Goal: Task Accomplishment & Management: Complete application form

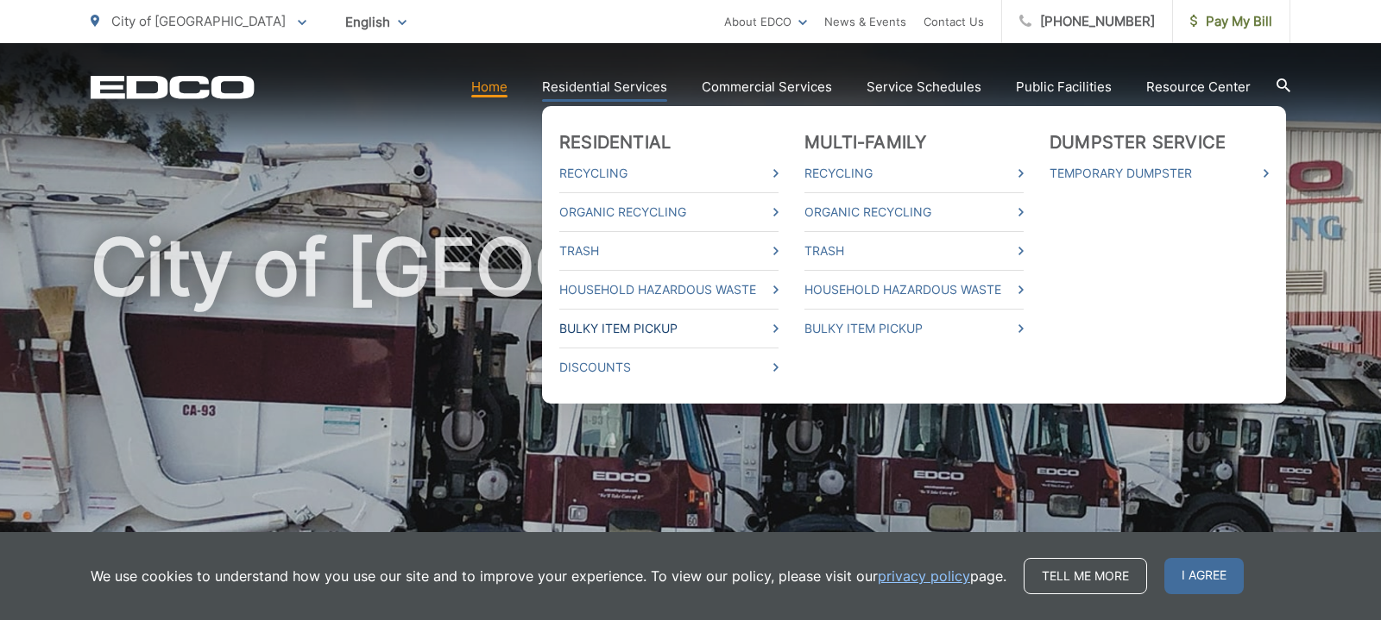
click at [778, 328] on icon at bounding box center [775, 328] width 5 height 9
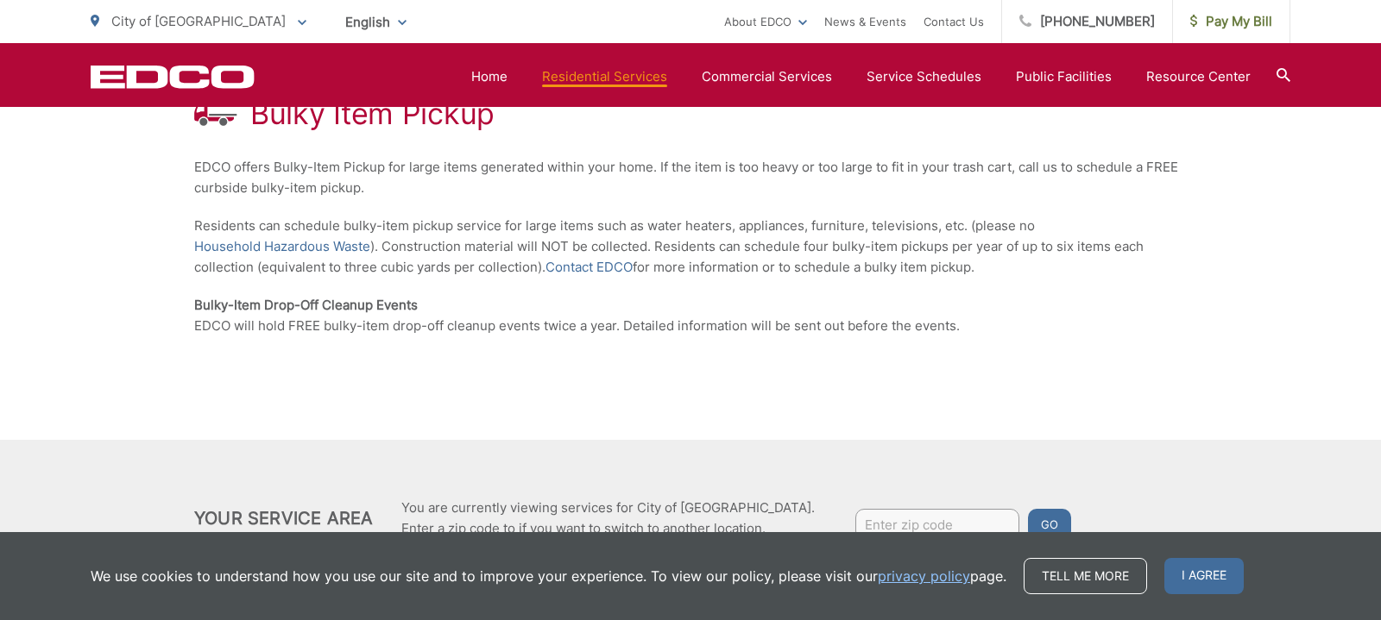
scroll to position [259, 0]
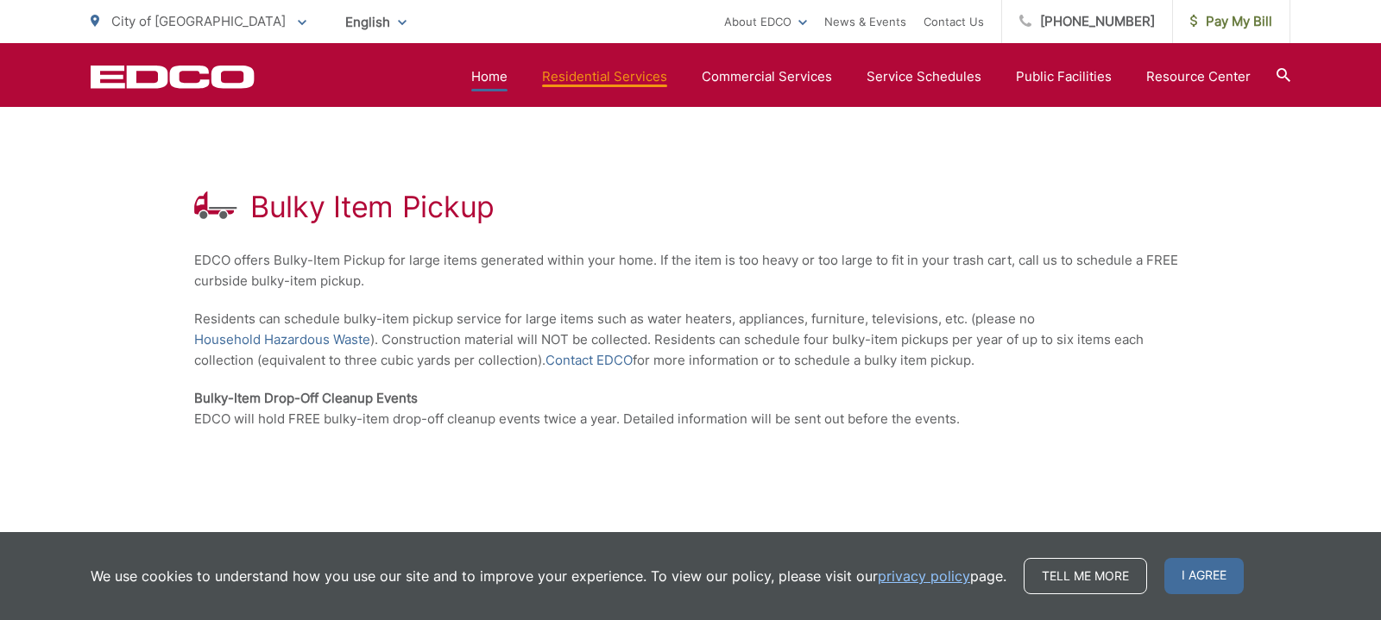
click at [501, 78] on link "Home" at bounding box center [489, 76] width 36 height 21
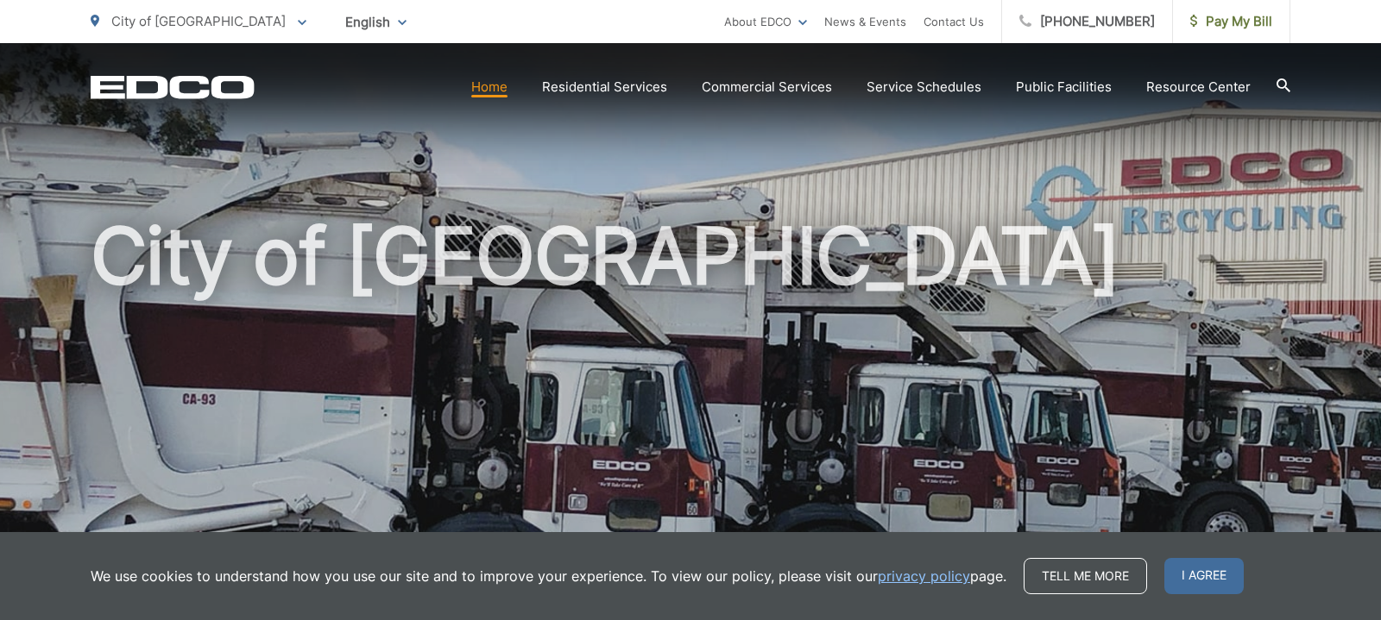
scroll to position [14, 0]
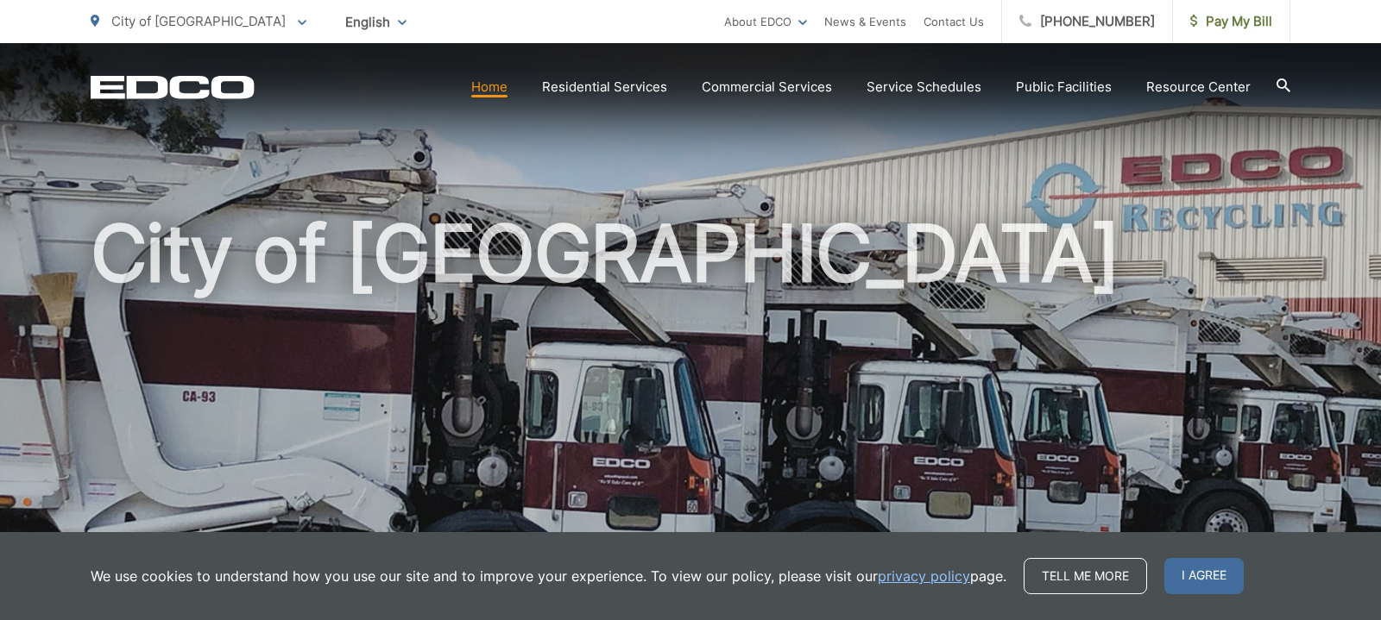
click at [1283, 82] on icon at bounding box center [1283, 86] width 14 height 14
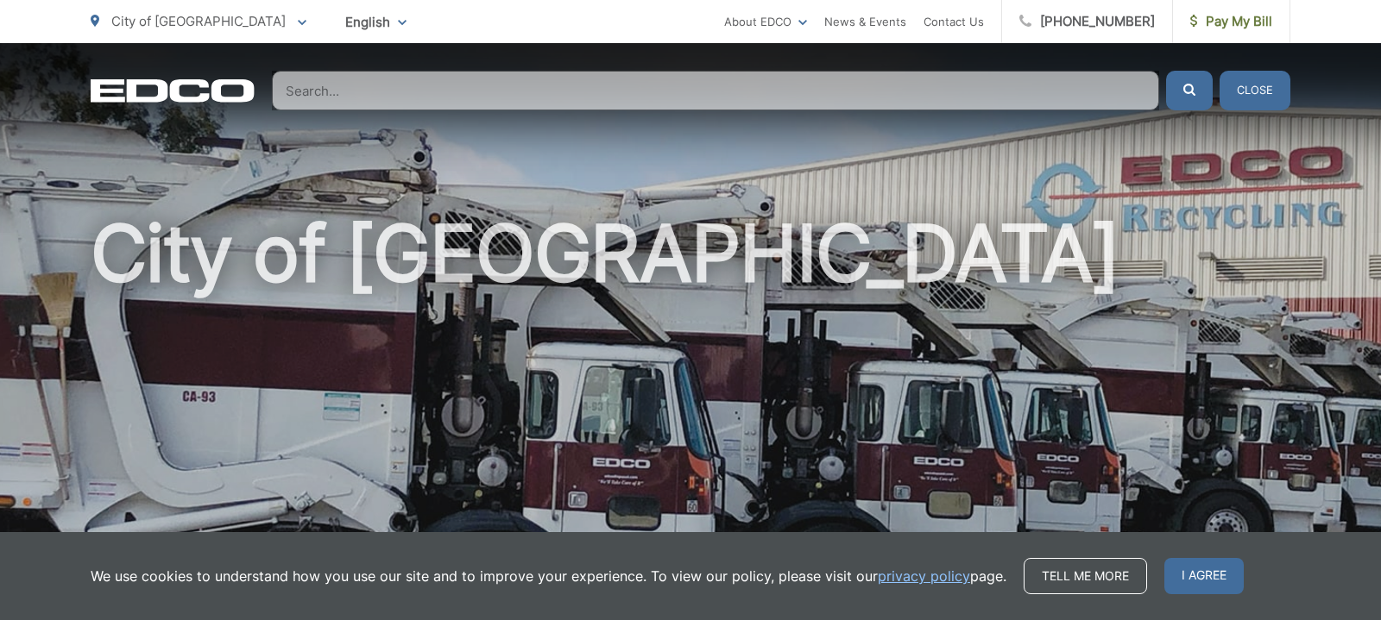
click at [1270, 91] on button "Close" at bounding box center [1254, 91] width 71 height 40
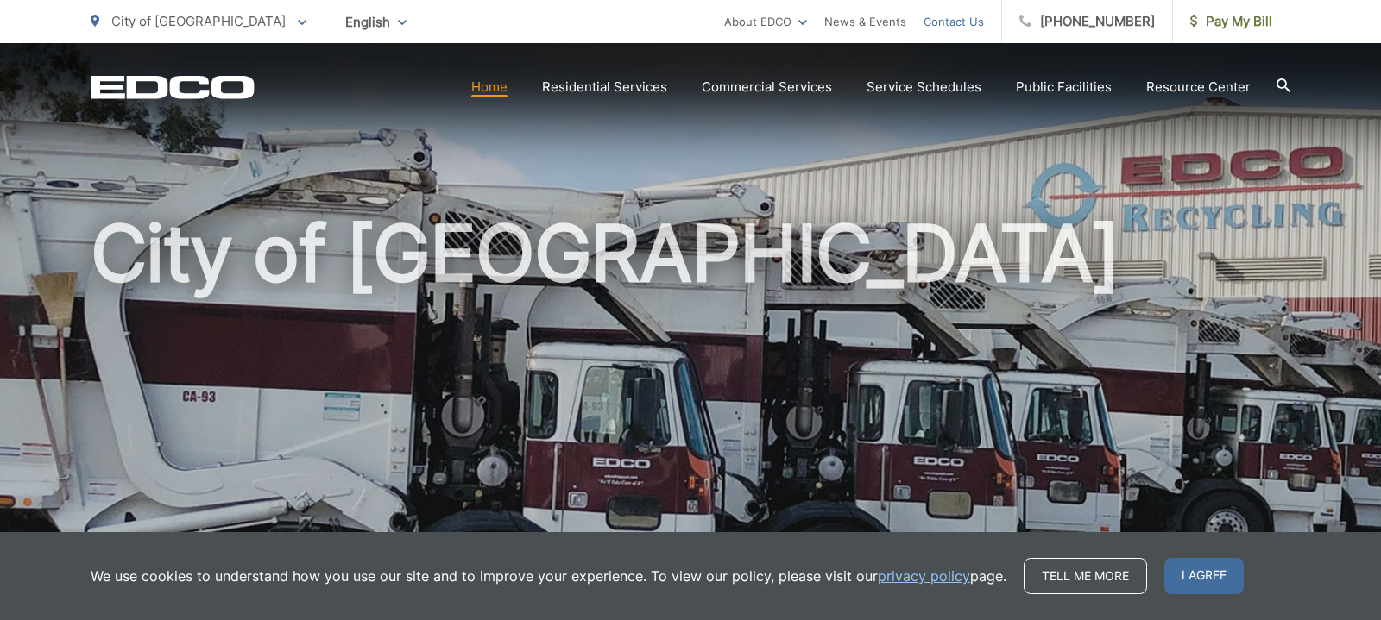
click at [980, 20] on link "Contact Us" at bounding box center [953, 21] width 60 height 21
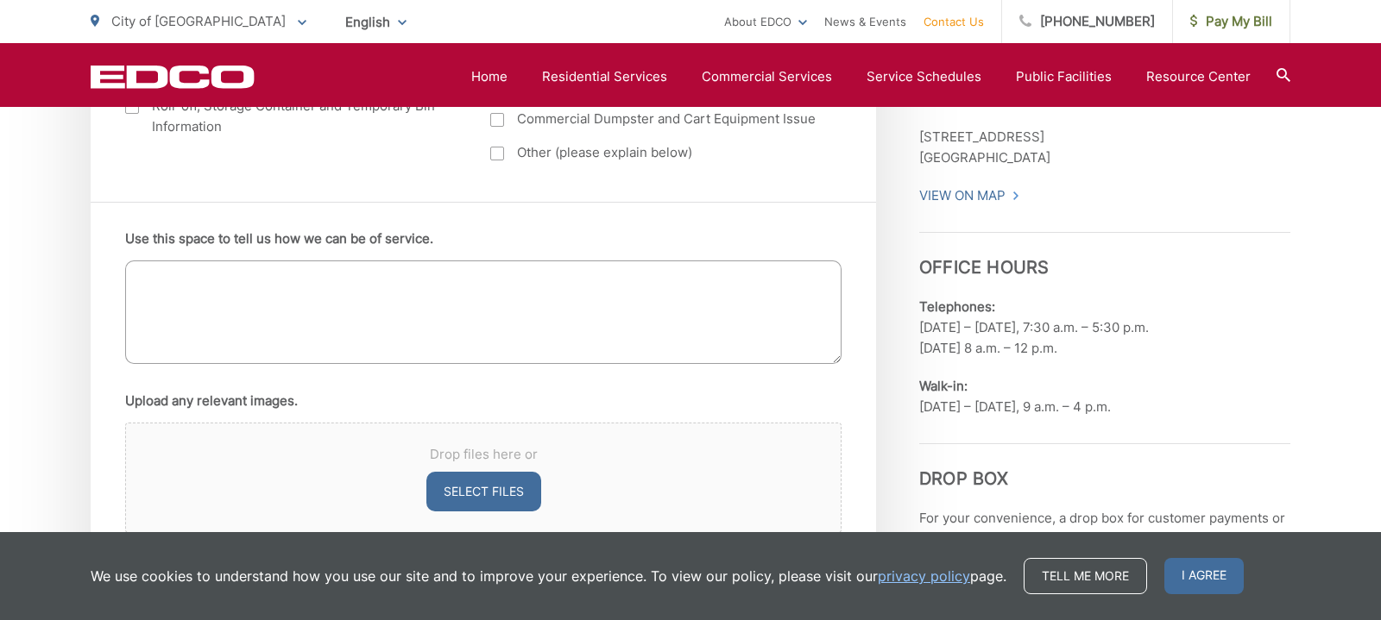
scroll to position [1019, 0]
click at [253, 290] on textarea "Use this space to tell us how we can be of service." at bounding box center [483, 313] width 716 height 104
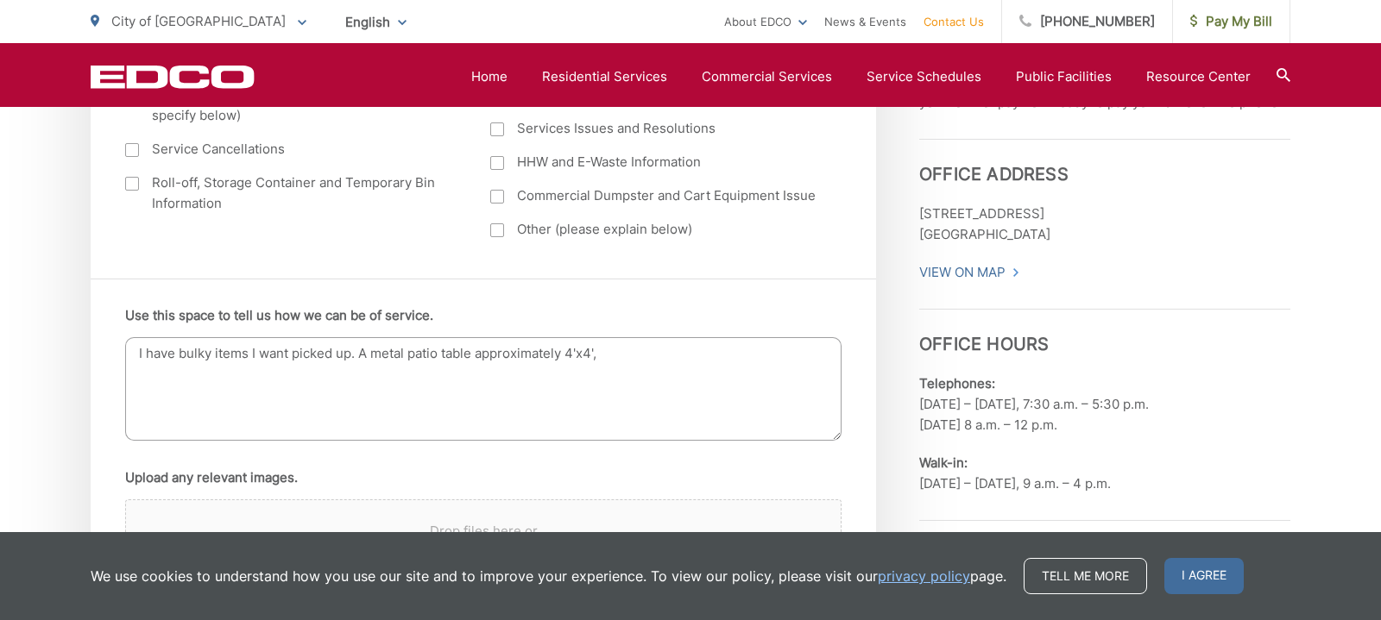
scroll to position [942, 0]
click at [367, 353] on textarea "I have bulky items I want picked up. A metal patio table approximately 4'x4'," at bounding box center [483, 389] width 716 height 104
click at [673, 367] on textarea "I have bulky items I want picked up. 1 metal patio table approximately 4'x4'," at bounding box center [483, 389] width 716 height 104
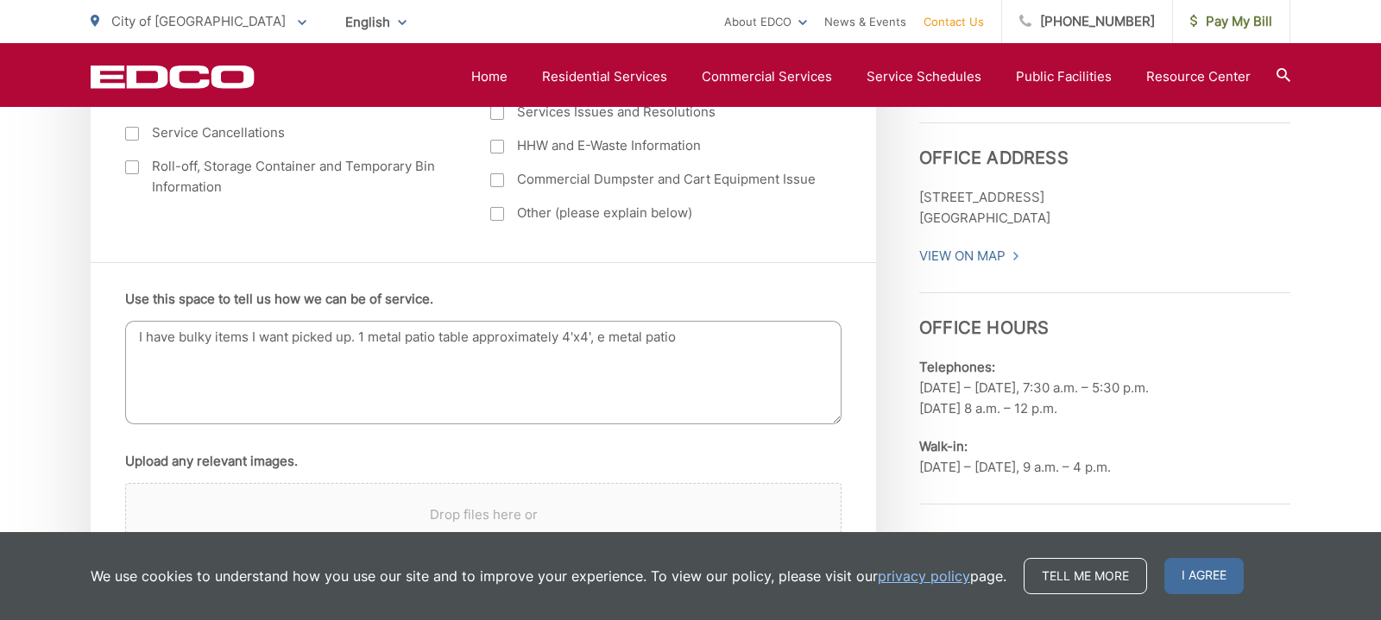
click at [609, 341] on textarea "I have bulky items I want picked up. 1 metal patio table approximately 4'x4', e…" at bounding box center [483, 373] width 716 height 104
drag, startPoint x: 681, startPoint y: 344, endPoint x: 690, endPoint y: 345, distance: 9.5
click at [683, 344] on textarea "I have bulky items I want picked up. 1 metal patio table approximately 4'x4', 3…" at bounding box center [483, 373] width 716 height 104
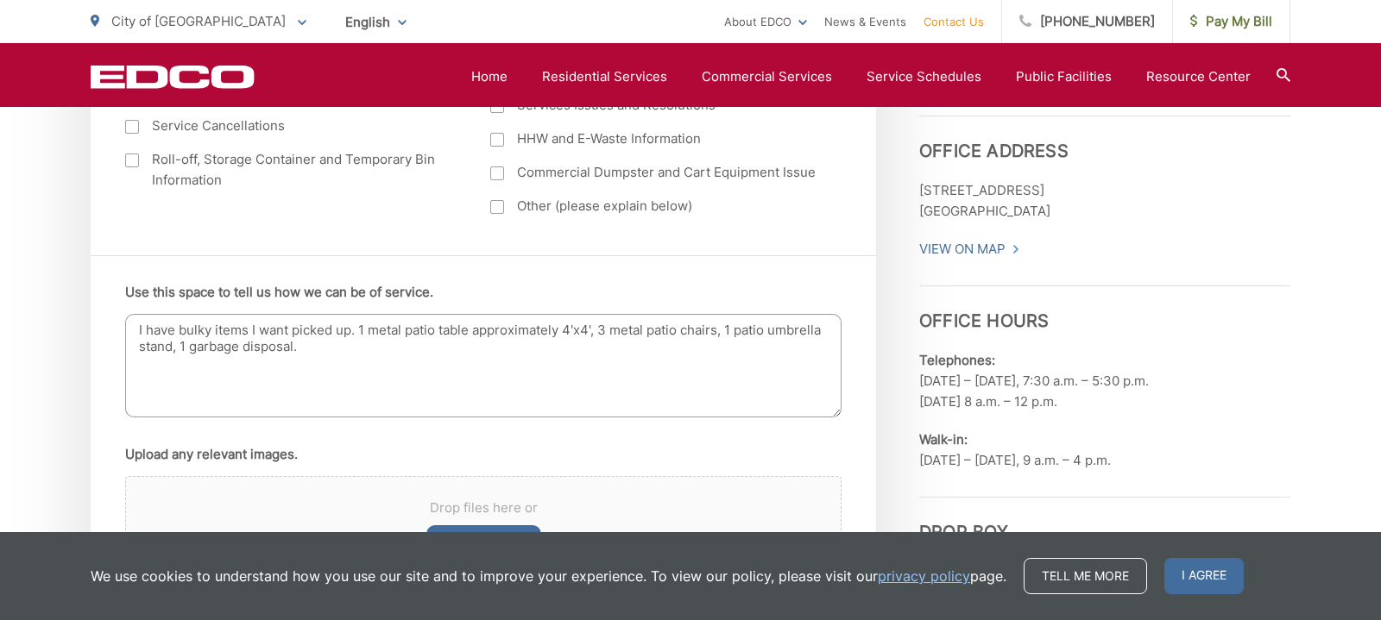
scroll to position [963, 0]
click at [738, 335] on textarea "I have bulky items I want picked up. 1 metal patio table approximately 4'x4', 3…" at bounding box center [483, 369] width 716 height 104
click at [432, 350] on textarea "I have bulky items I want picked up. 1 metal patio table approximately 4'x4', 3…" at bounding box center [483, 369] width 716 height 104
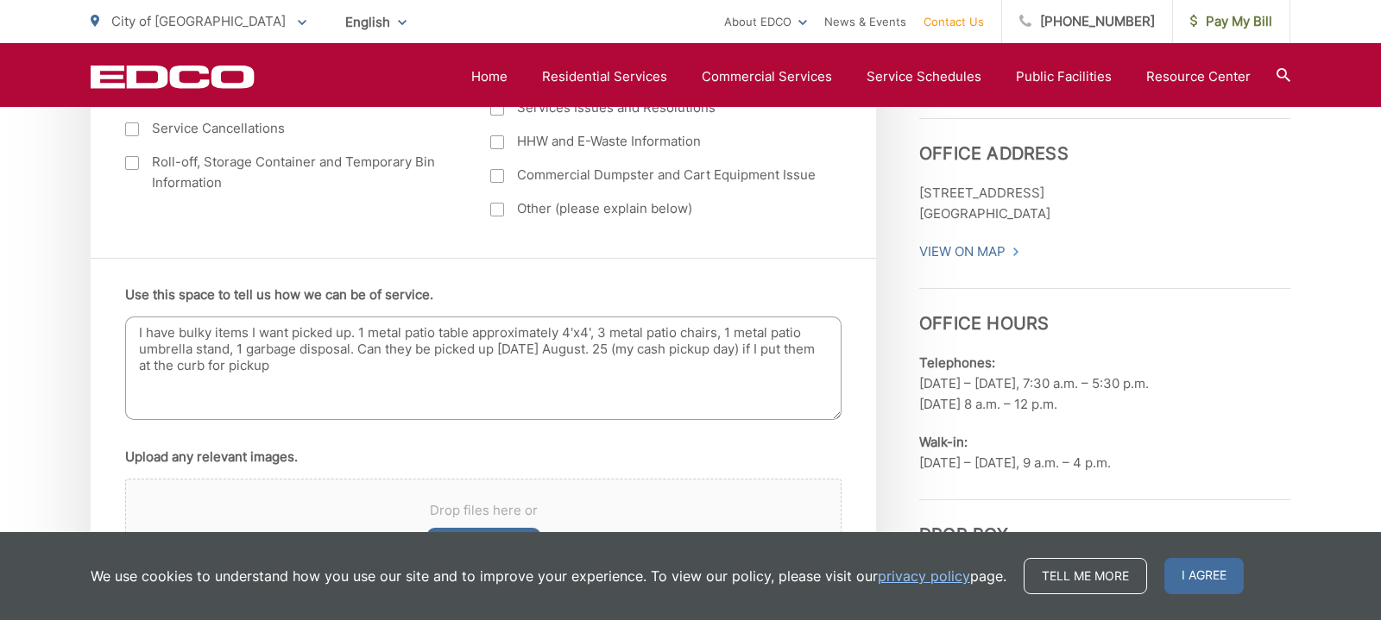
scroll to position [977, 0]
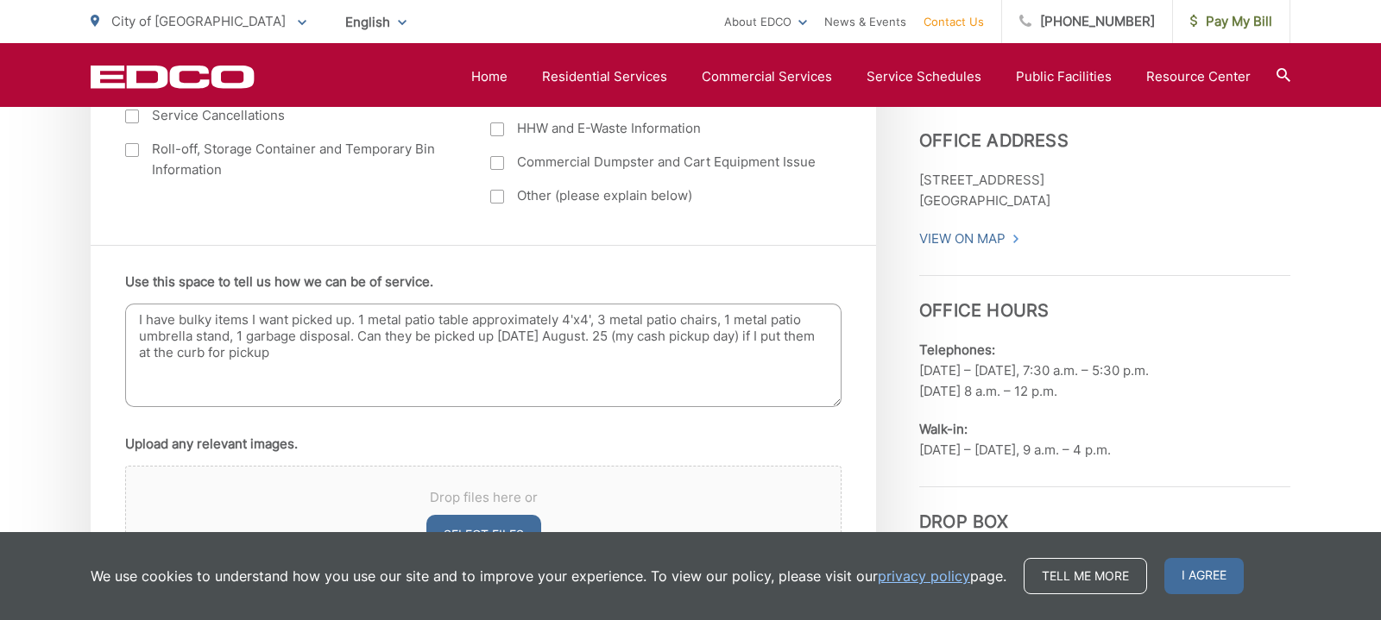
click at [676, 339] on textarea "I have bulky items I want picked up. 1 metal patio table approximately 4'x4', 3…" at bounding box center [483, 356] width 716 height 104
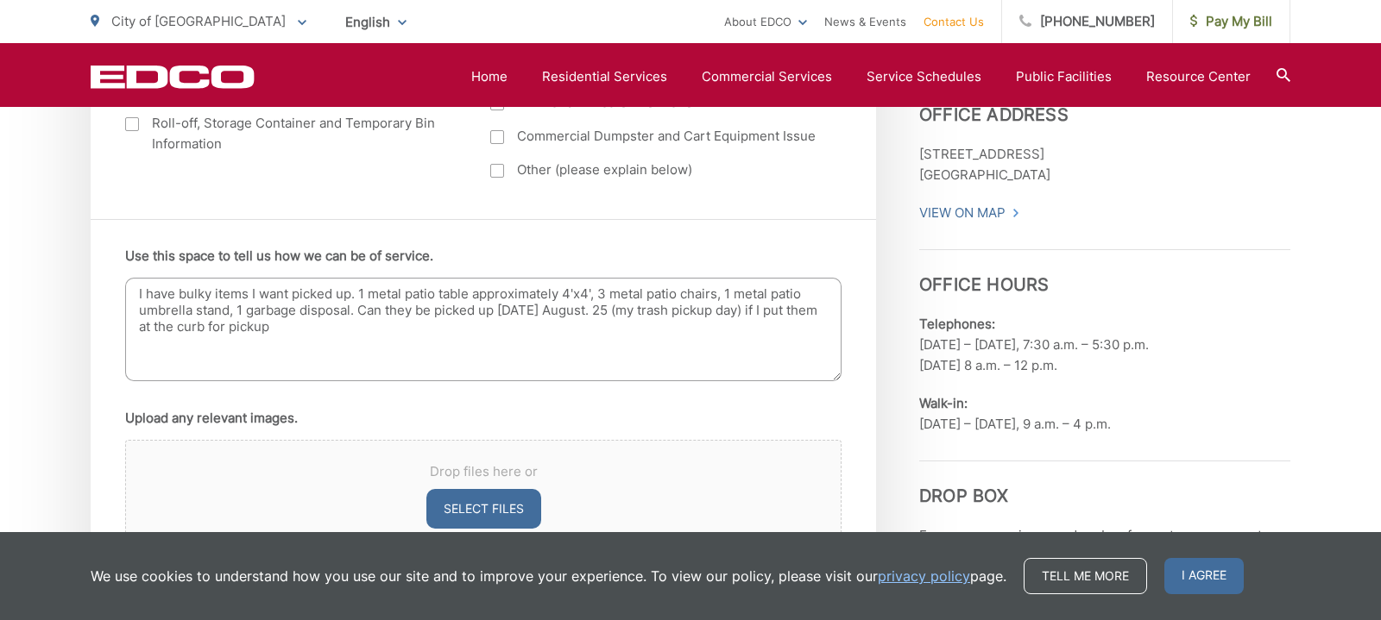
scroll to position [998, 3]
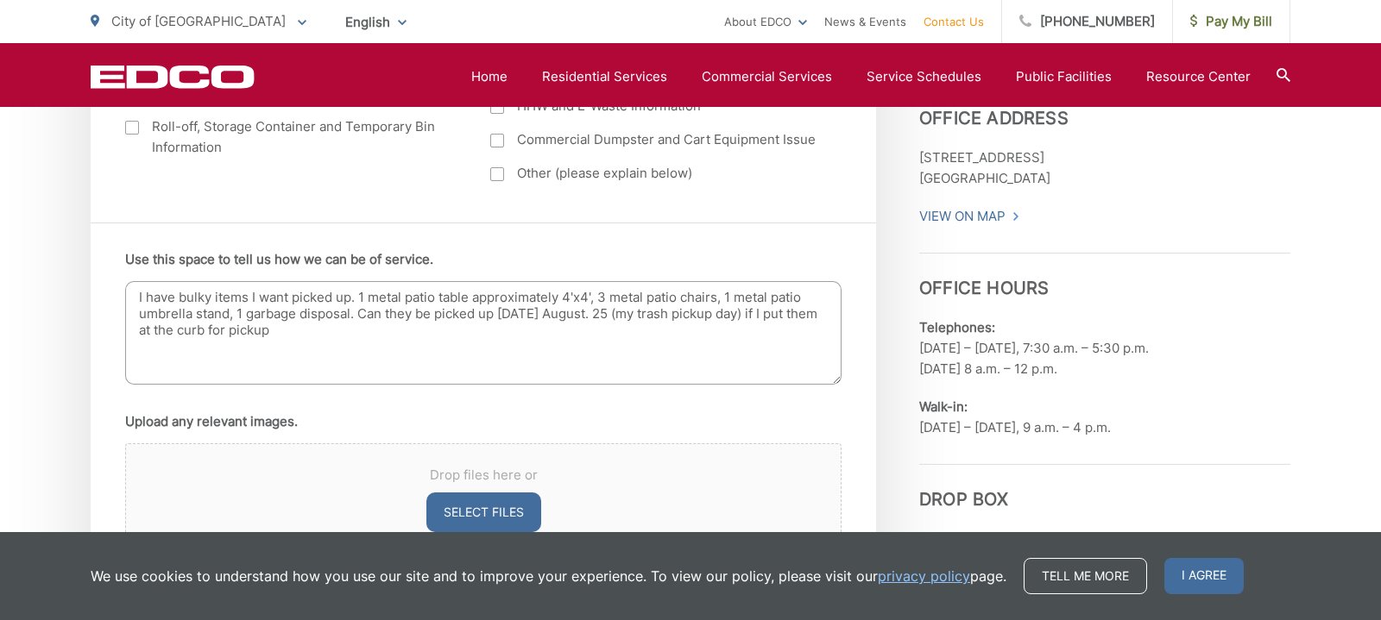
click at [307, 331] on textarea "I have bulky items I want picked up. 1 metal patio table approximately 4'x4', 3…" at bounding box center [483, 333] width 716 height 104
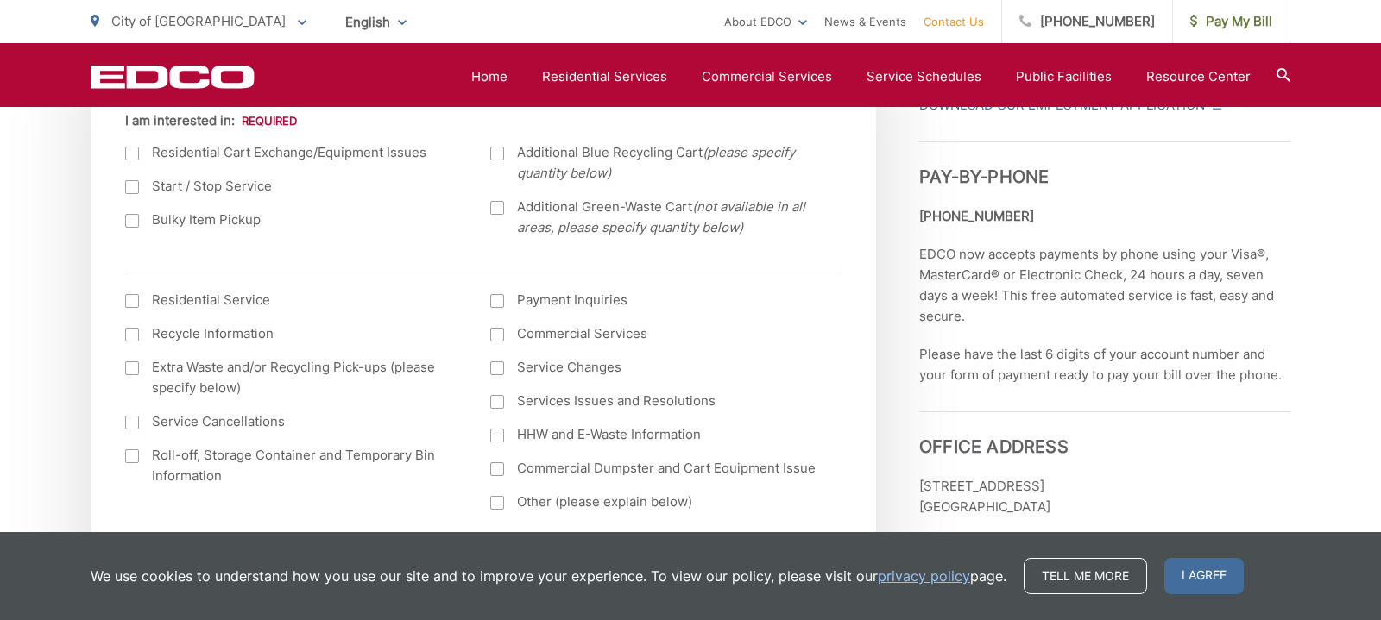
scroll to position [669, 0]
click at [134, 219] on div at bounding box center [132, 222] width 14 height 14
click at [0, 0] on input "Bulky Item Pickup" at bounding box center [0, 0] width 0 height 0
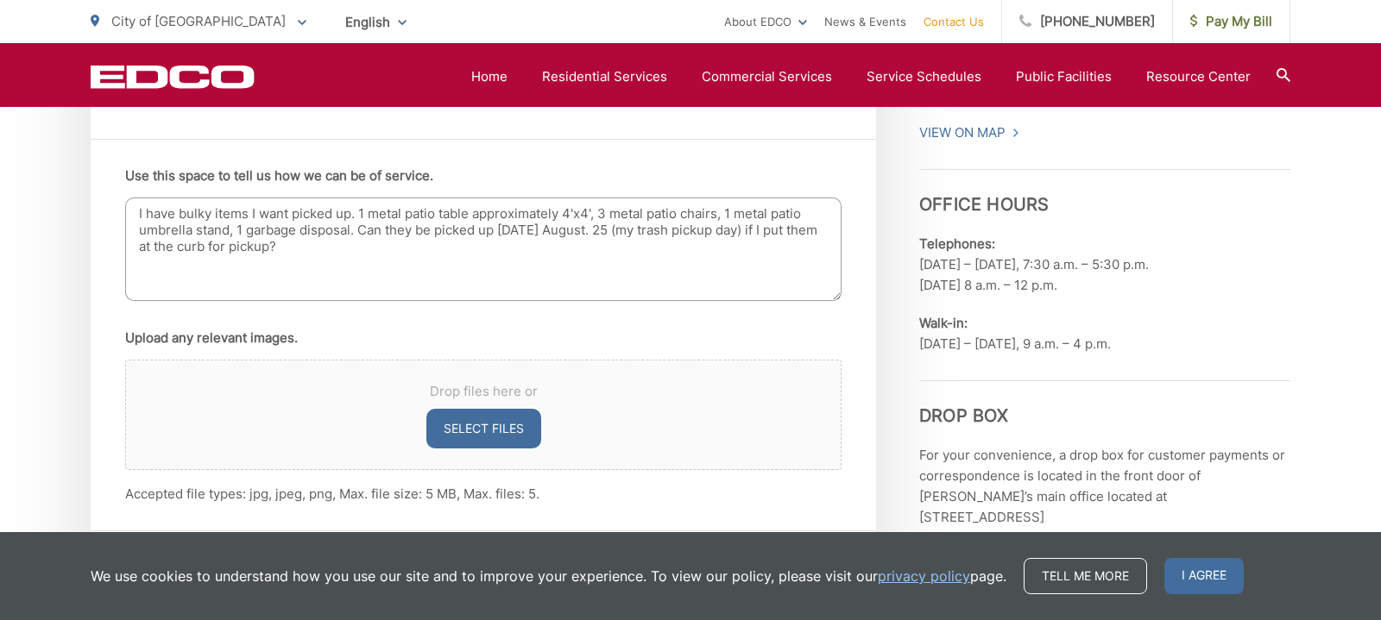
scroll to position [1082, 0]
click at [345, 255] on textarea "I have bulky items I want picked up. 1 metal patio table approximately 4'x4', 3…" at bounding box center [483, 250] width 716 height 104
click at [488, 249] on textarea "I have bulky items I want picked up. 1 metal patio table approximately 4'x4', 3…" at bounding box center [483, 250] width 716 height 104
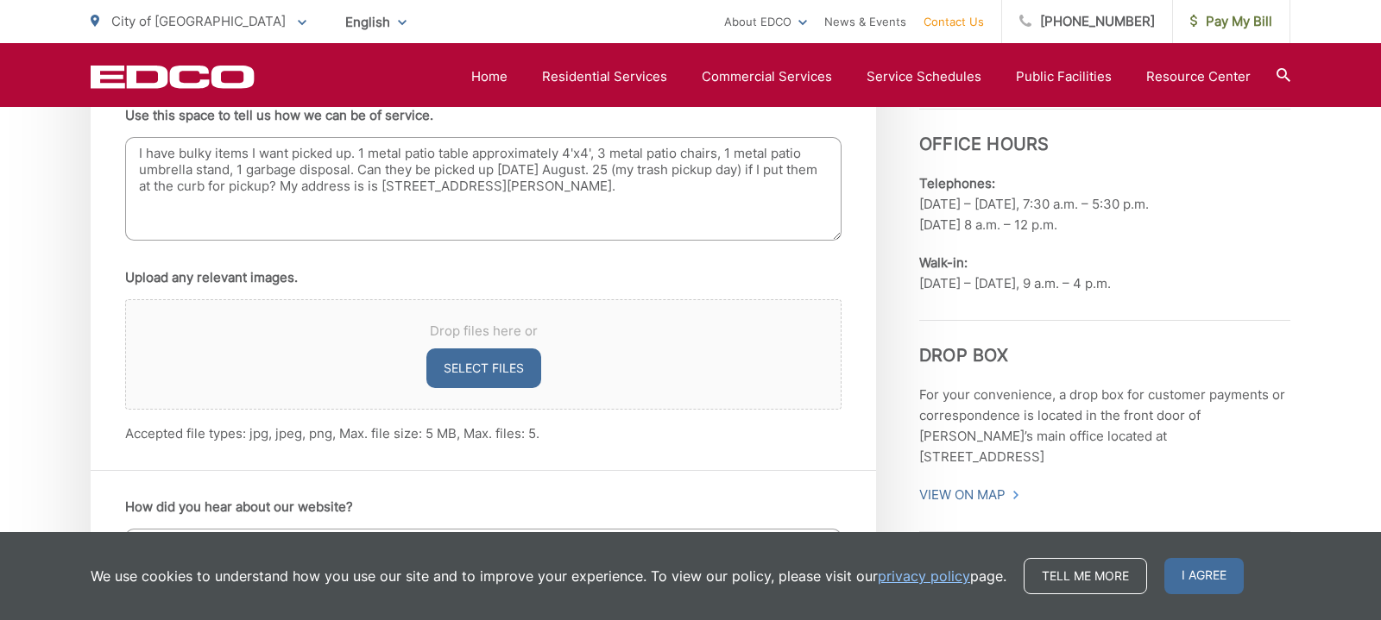
scroll to position [1143, 1]
click at [414, 186] on textarea "I have bulky items I want picked up. 1 metal patio table approximately 4'x4', 3…" at bounding box center [483, 189] width 716 height 104
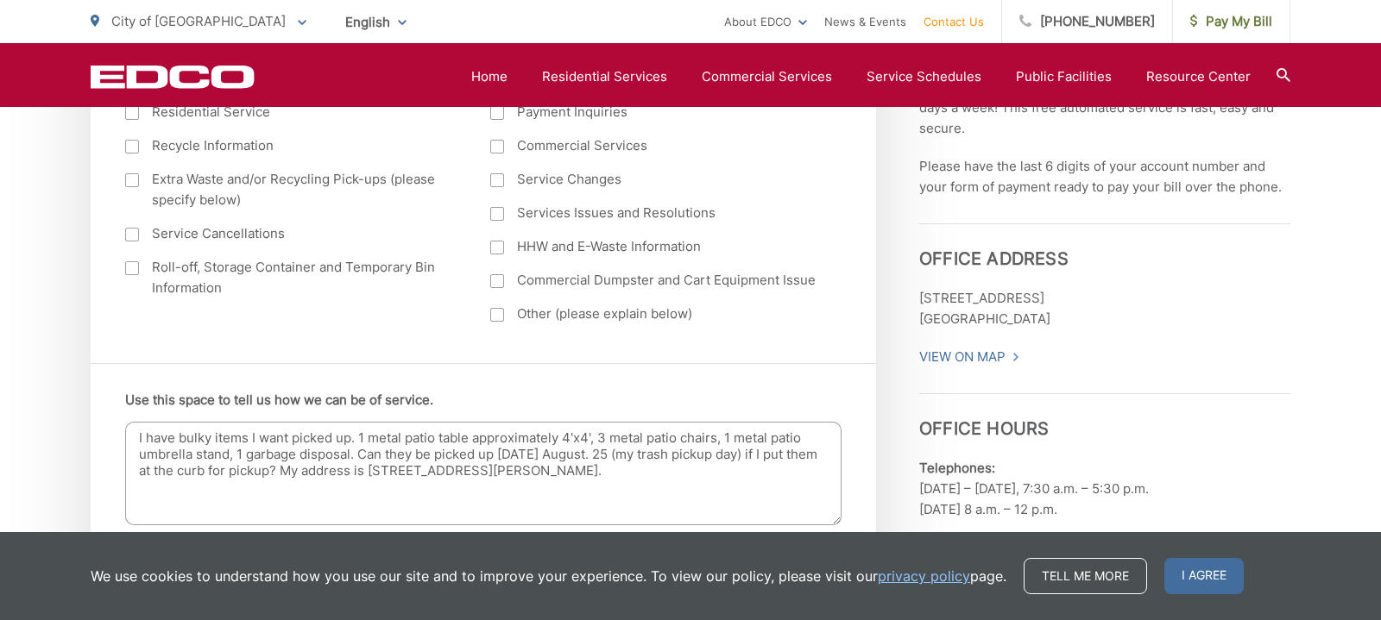
scroll to position [904, 0]
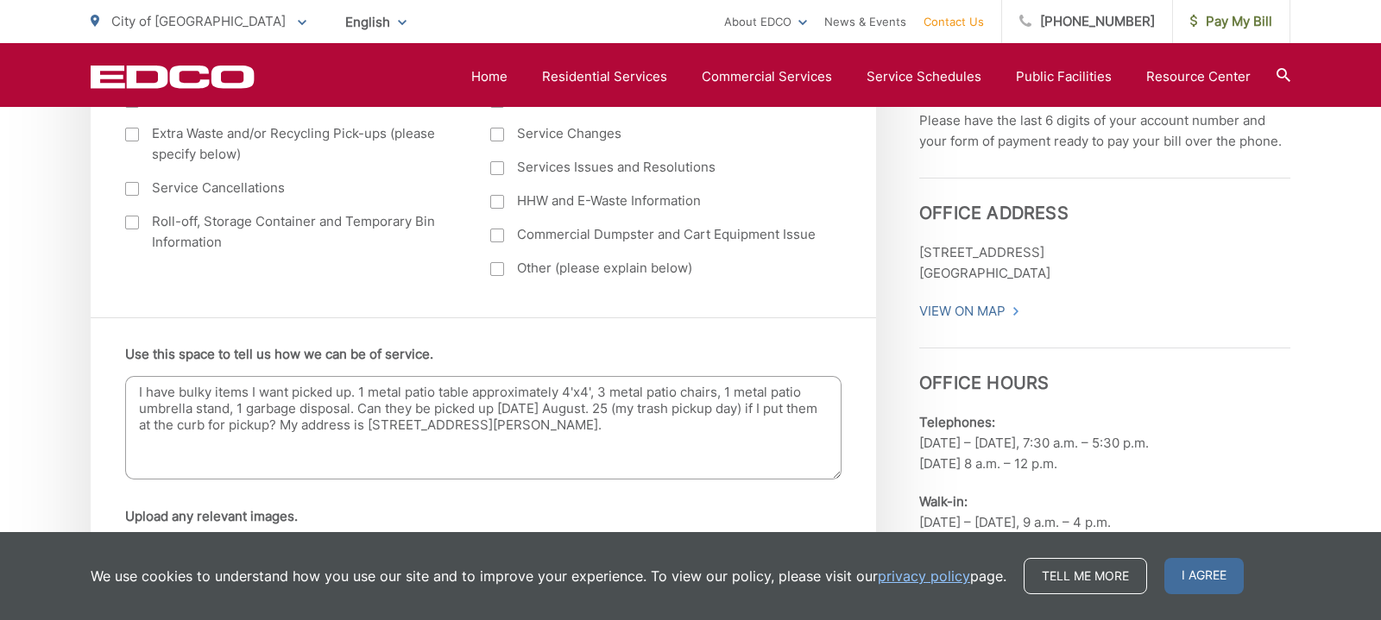
click at [596, 429] on textarea "I have bulky items I want picked up. 1 metal patio table approximately 4'x4', 3…" at bounding box center [483, 428] width 716 height 104
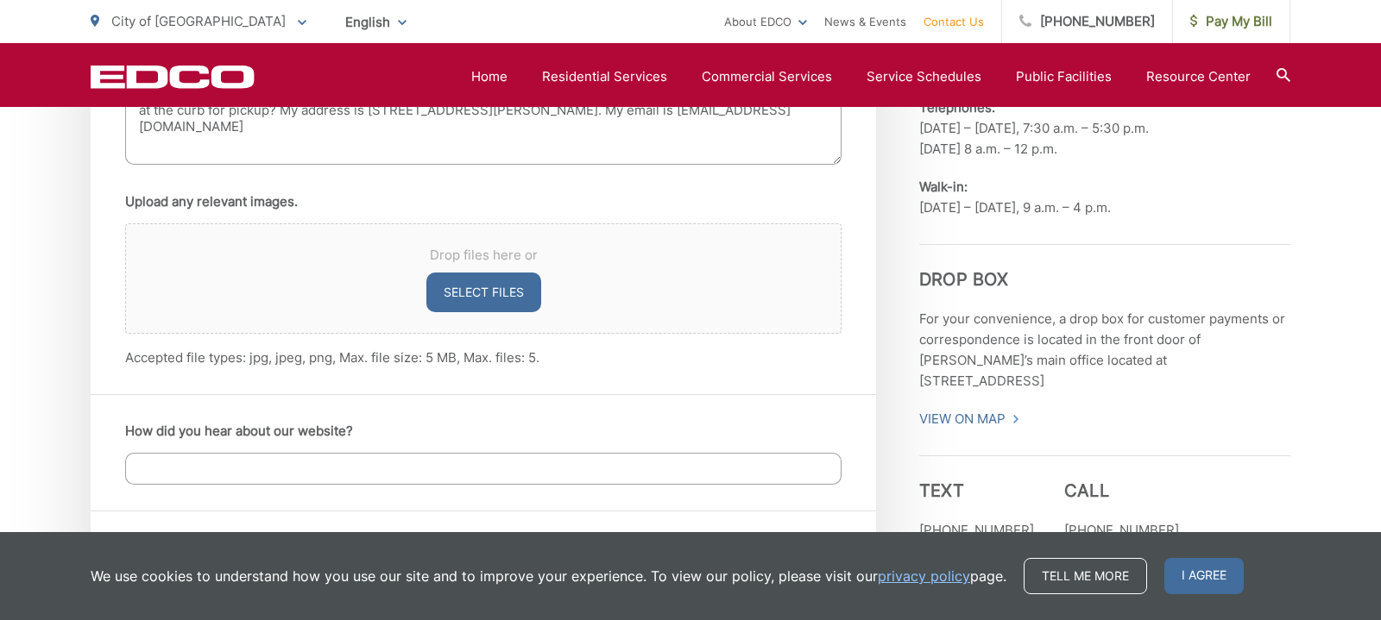
scroll to position [1234, 0]
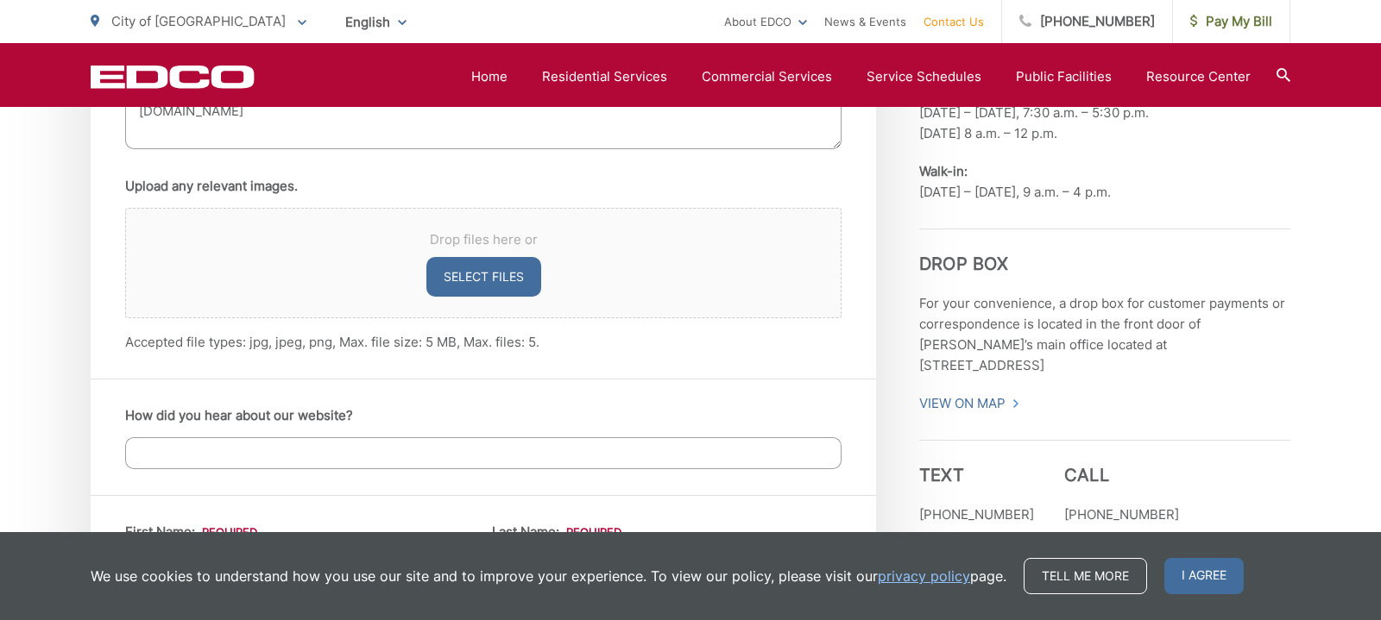
type textarea "I have bulky items I want picked up. 1 metal patio table approximately 4'x4', 3…"
click at [457, 459] on input "How did you hear about our website?" at bounding box center [483, 454] width 716 height 32
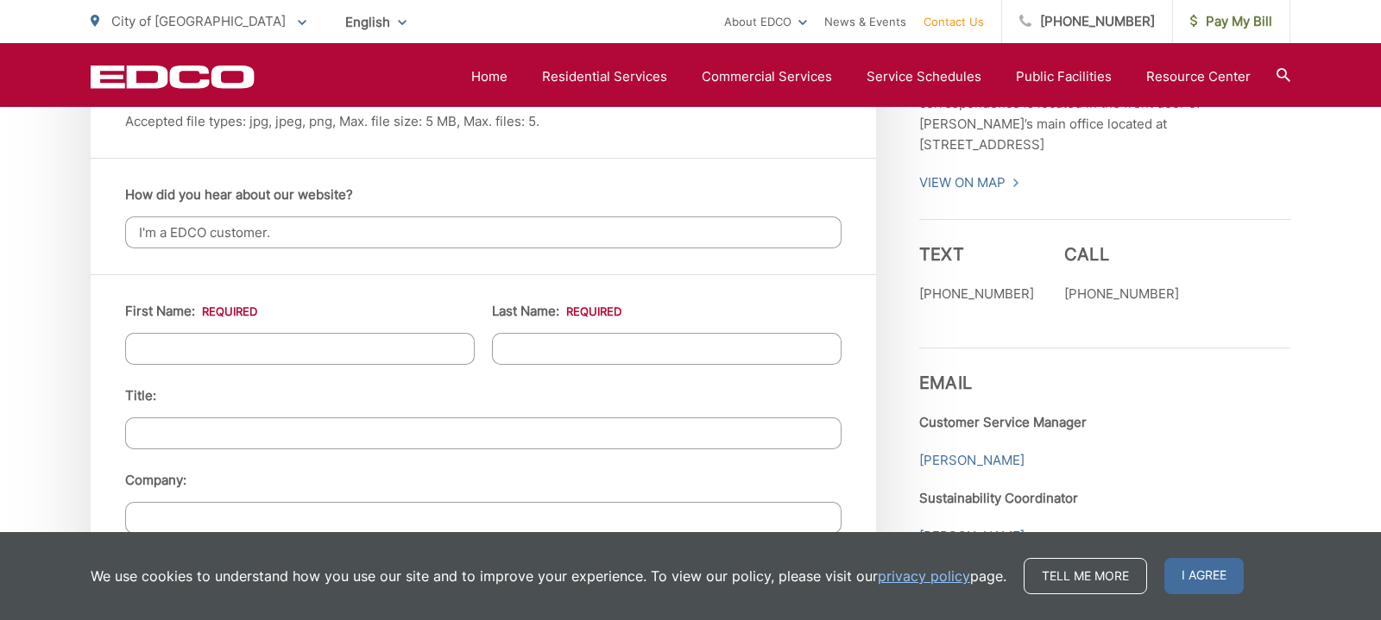
scroll to position [1456, 0]
type input "I'm a EDCO customer."
click at [331, 338] on input "First Name: *" at bounding box center [299, 348] width 349 height 32
type input "[PERSON_NAME]"
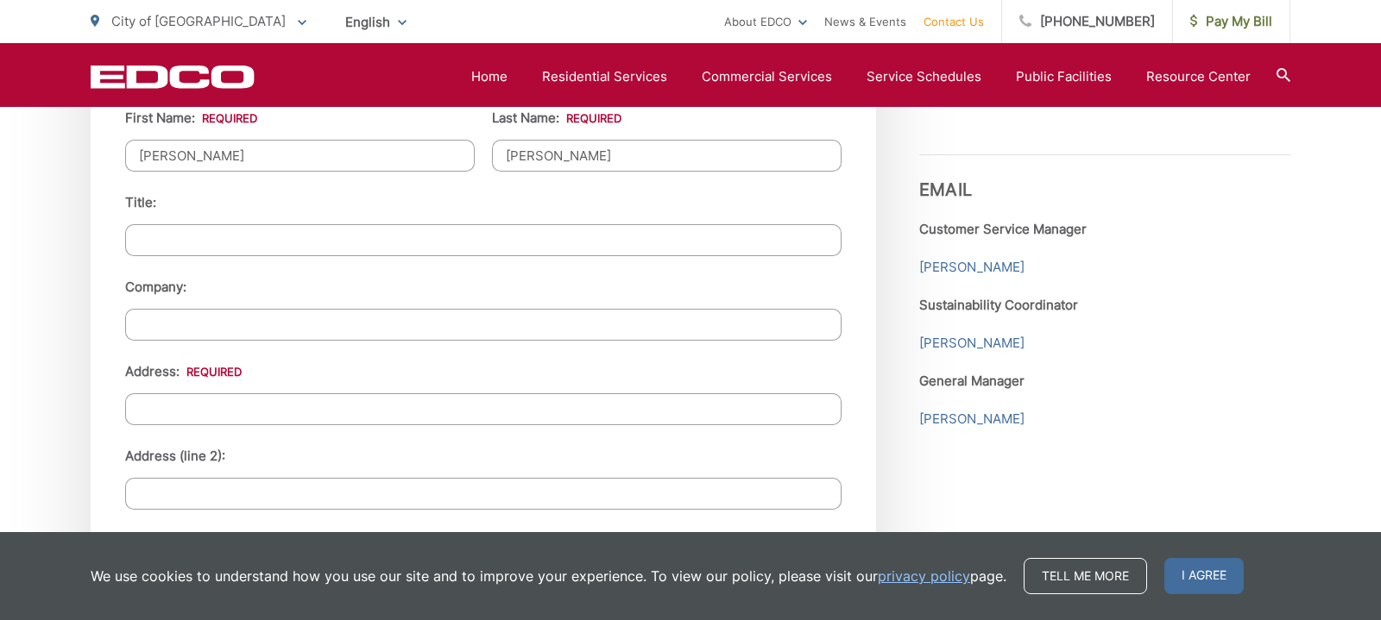
scroll to position [1689, 0]
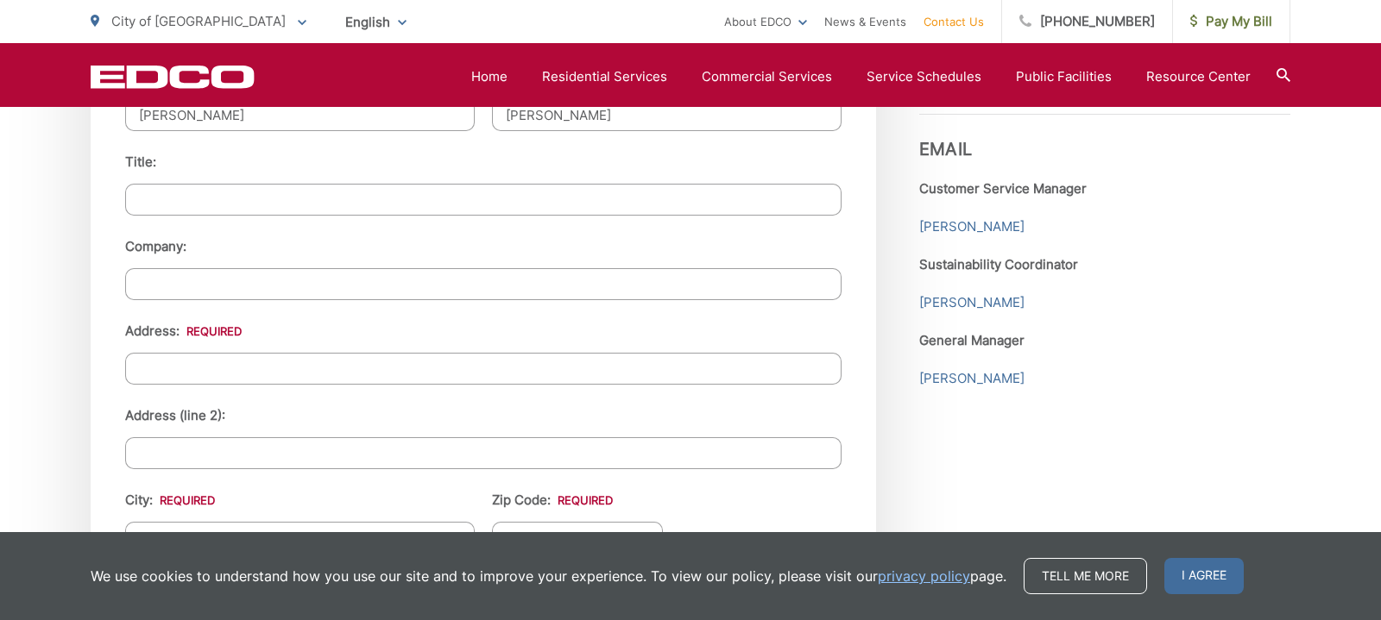
type input "[PERSON_NAME]"
click at [213, 362] on input "Address: *" at bounding box center [483, 369] width 716 height 32
type input "1"
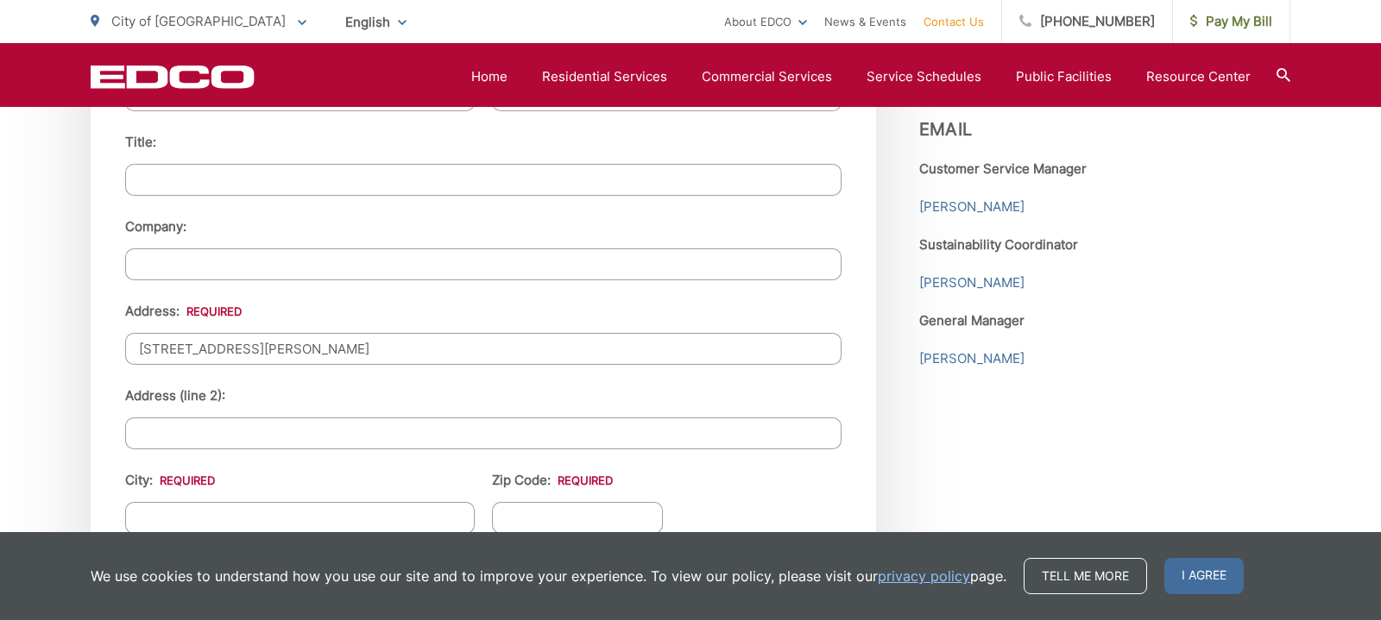
scroll to position [1709, 0]
type input "[STREET_ADDRESS][PERSON_NAME]"
type input "El Cajon"
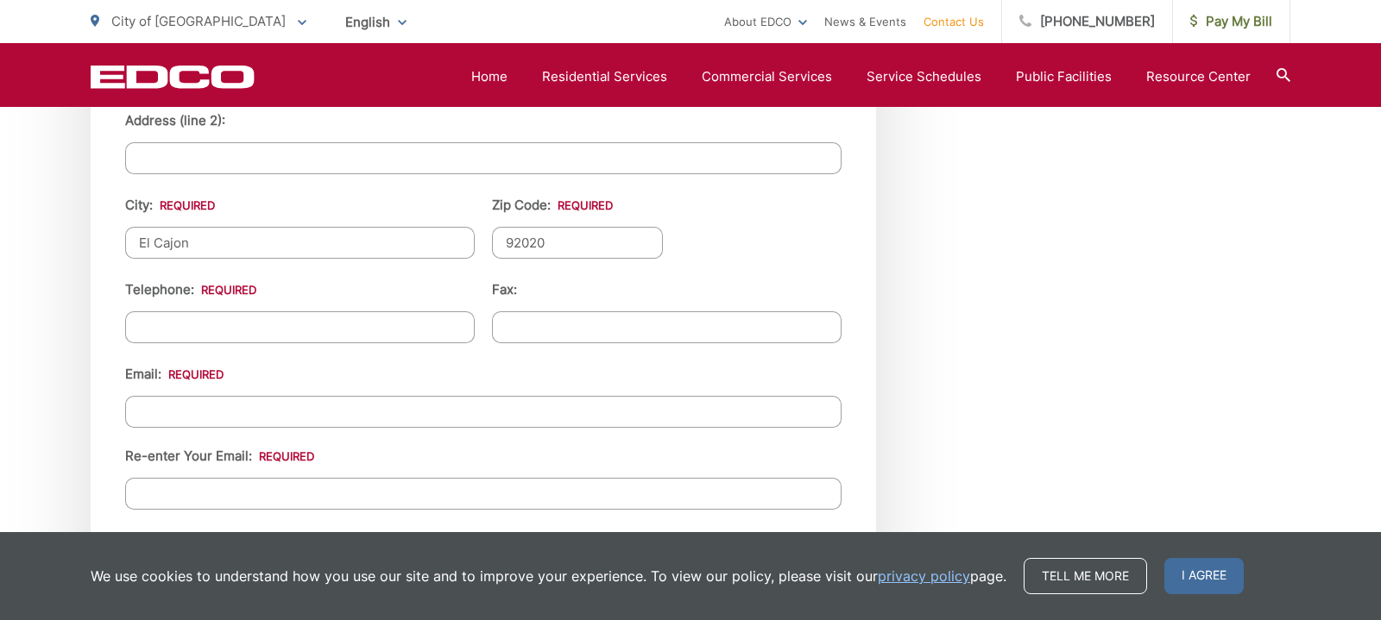
scroll to position [1985, 0]
type input "92020"
click at [238, 327] on input "(___) ___-____" at bounding box center [299, 327] width 349 height 32
type input "[PHONE_NUMBER]"
click at [188, 407] on input "Email *" at bounding box center [483, 411] width 716 height 32
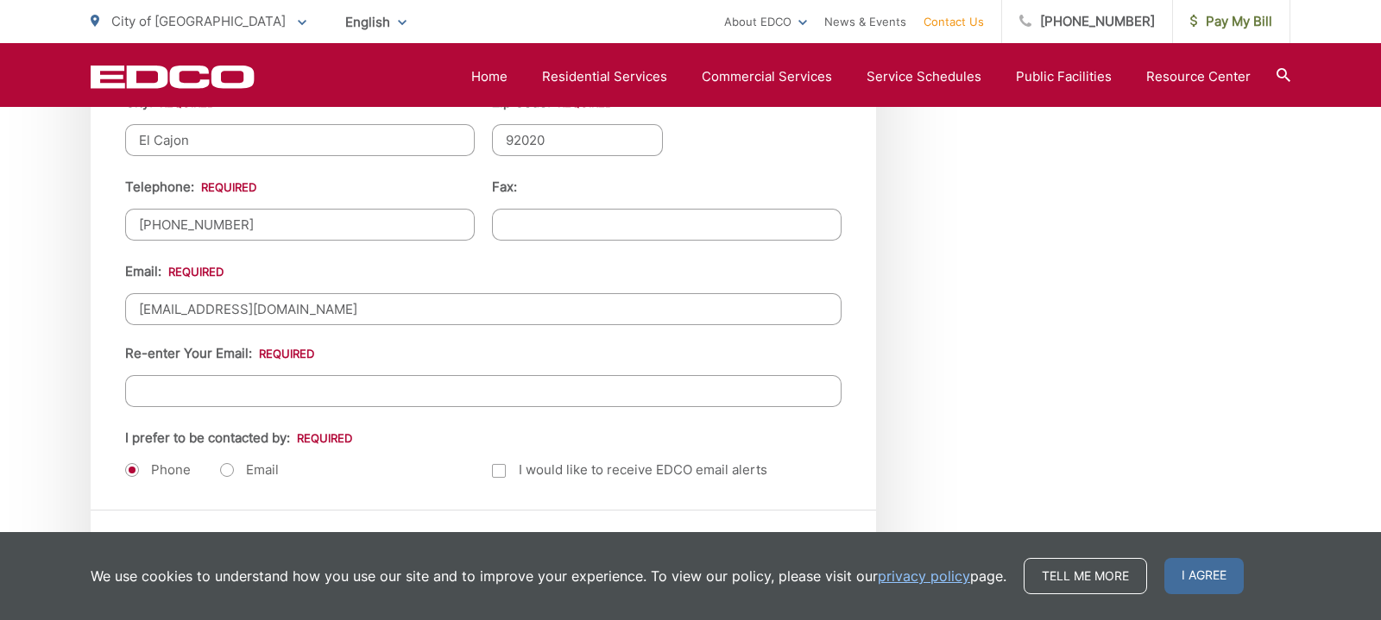
scroll to position [2100, 0]
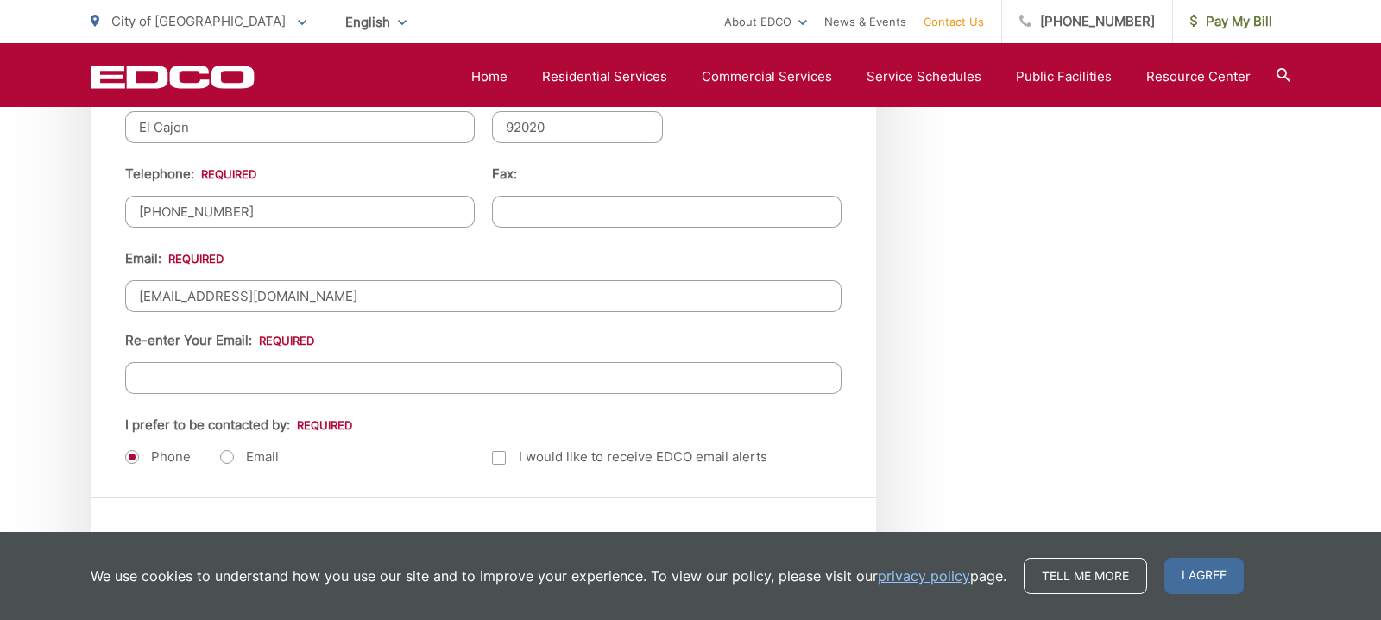
type input "[EMAIL_ADDRESS][DOMAIN_NAME]"
click at [199, 369] on input "Re-enter Your Email:" at bounding box center [483, 378] width 716 height 32
type input "[EMAIL_ADDRESS][DOMAIN_NAME]"
drag, startPoint x: 234, startPoint y: 457, endPoint x: 242, endPoint y: 458, distance: 8.8
click at [237, 457] on label "Email" at bounding box center [249, 457] width 59 height 17
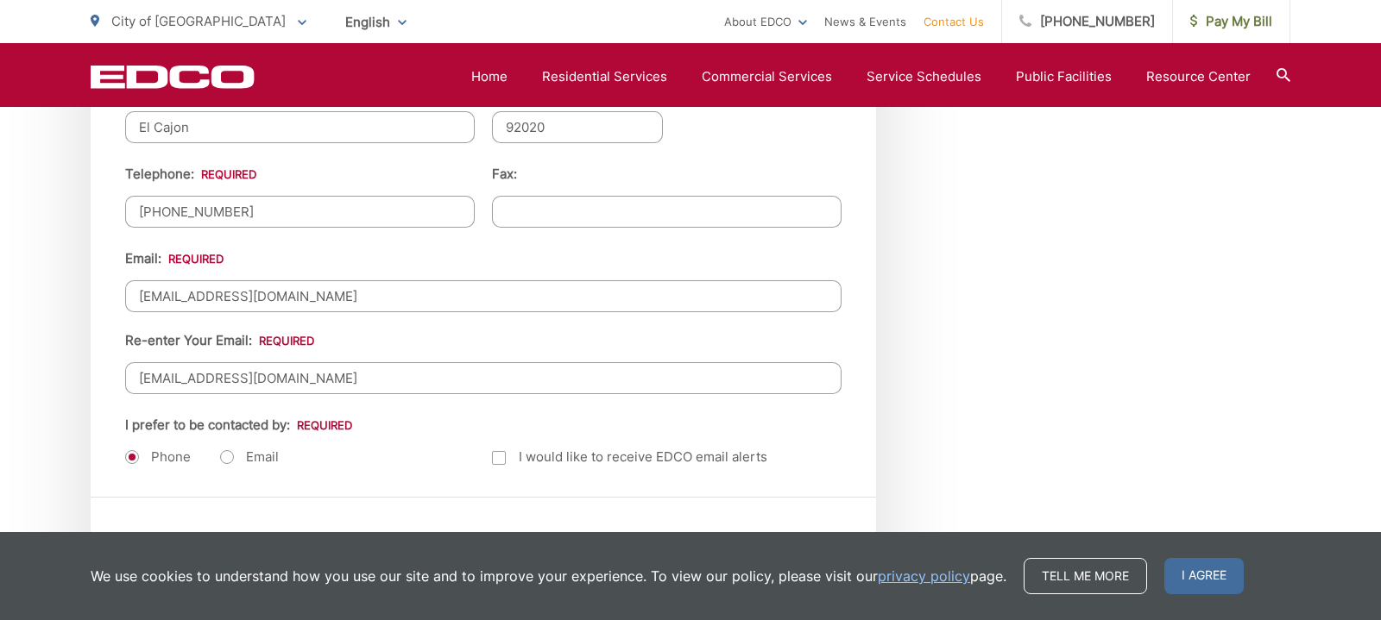
radio input "true"
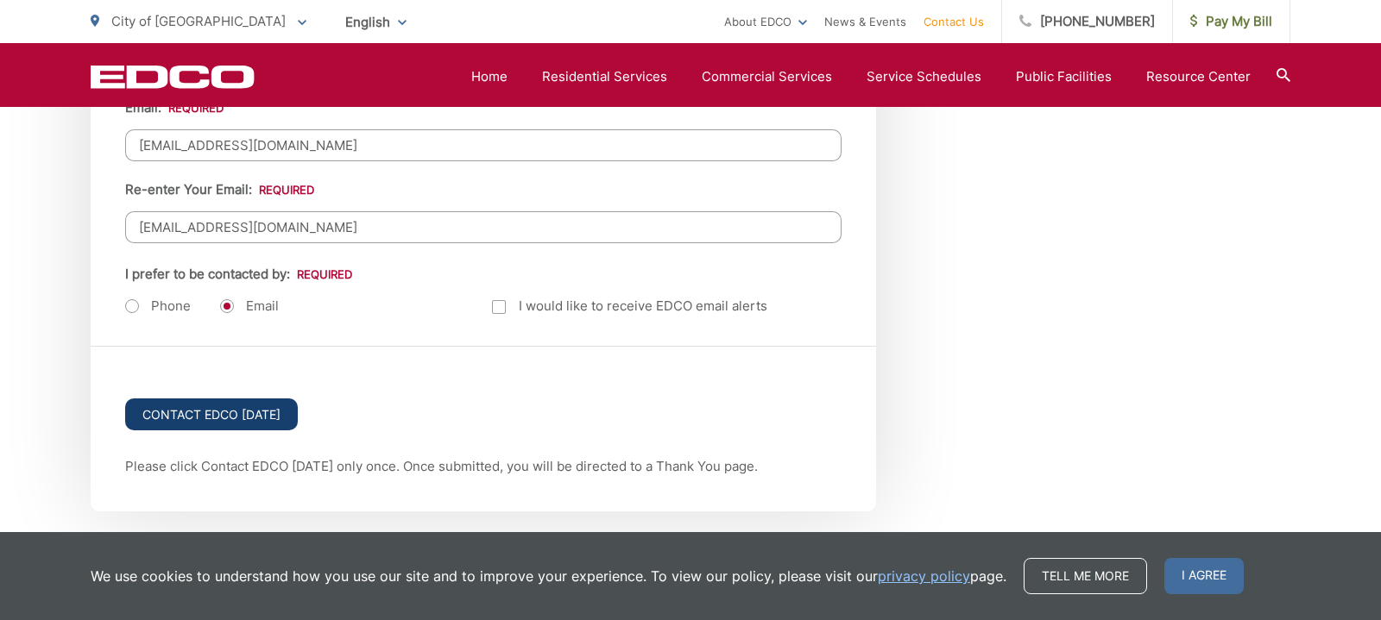
scroll to position [2251, 0]
click at [280, 424] on input "Contact EDCO [DATE]" at bounding box center [211, 415] width 173 height 32
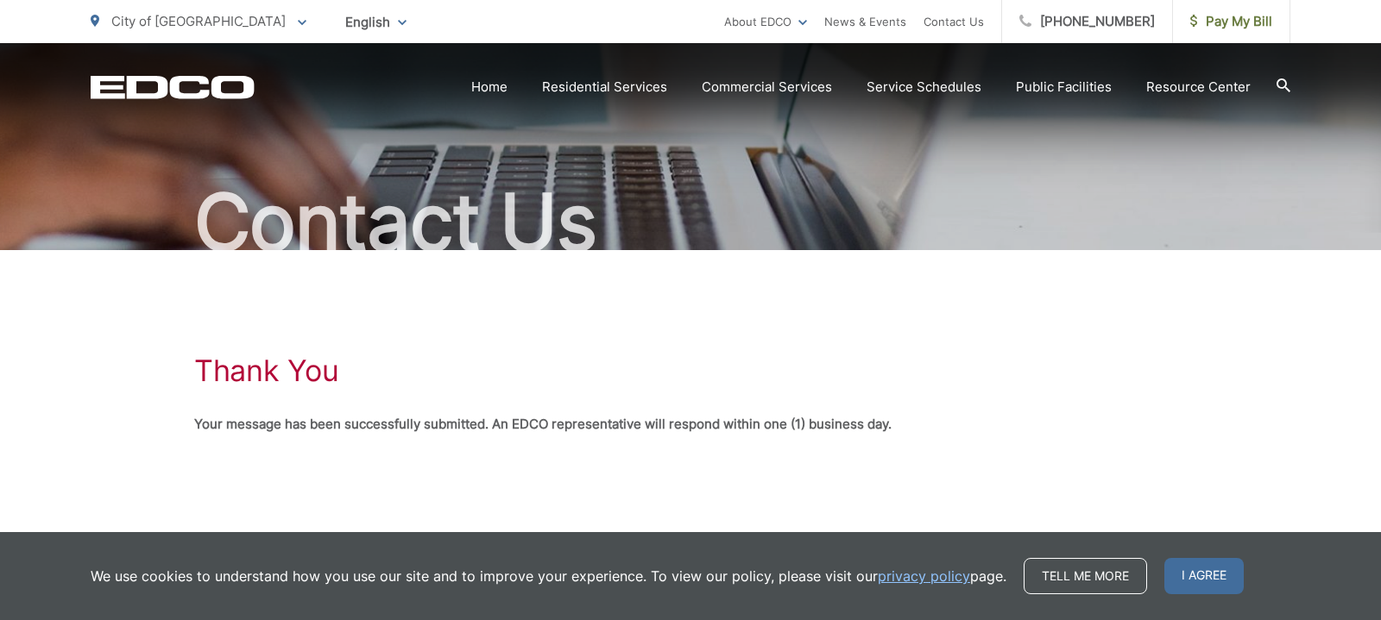
scroll to position [94, 0]
